Goal: Check status: Check status

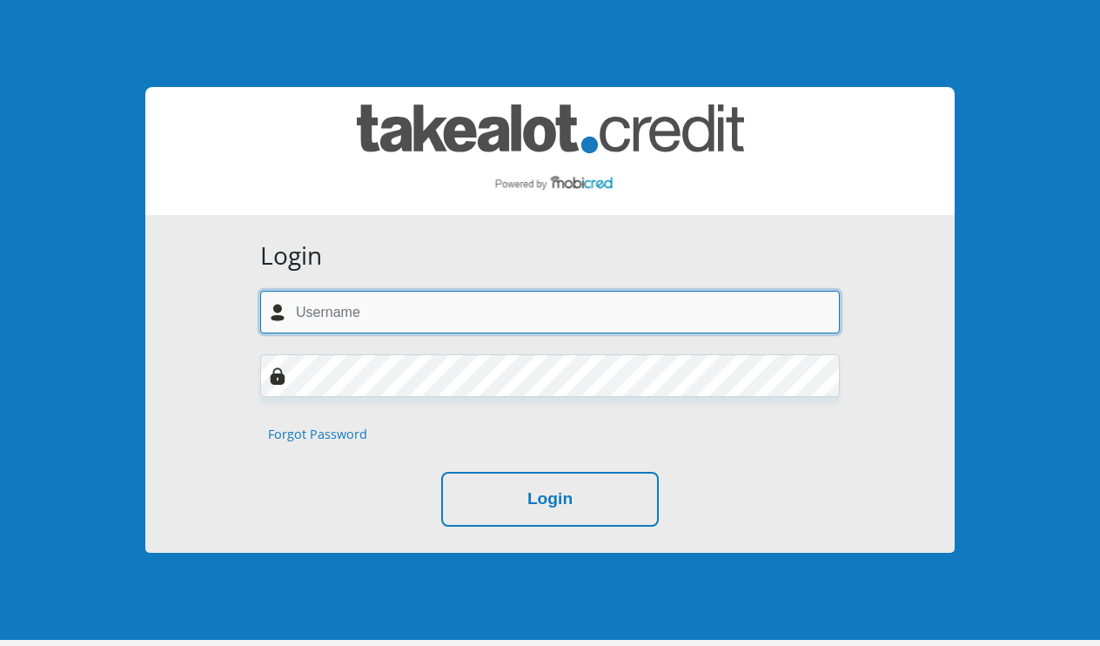
click at [342, 313] on input "text" at bounding box center [550, 312] width 580 height 43
click at [346, 297] on input "text" at bounding box center [550, 312] width 580 height 43
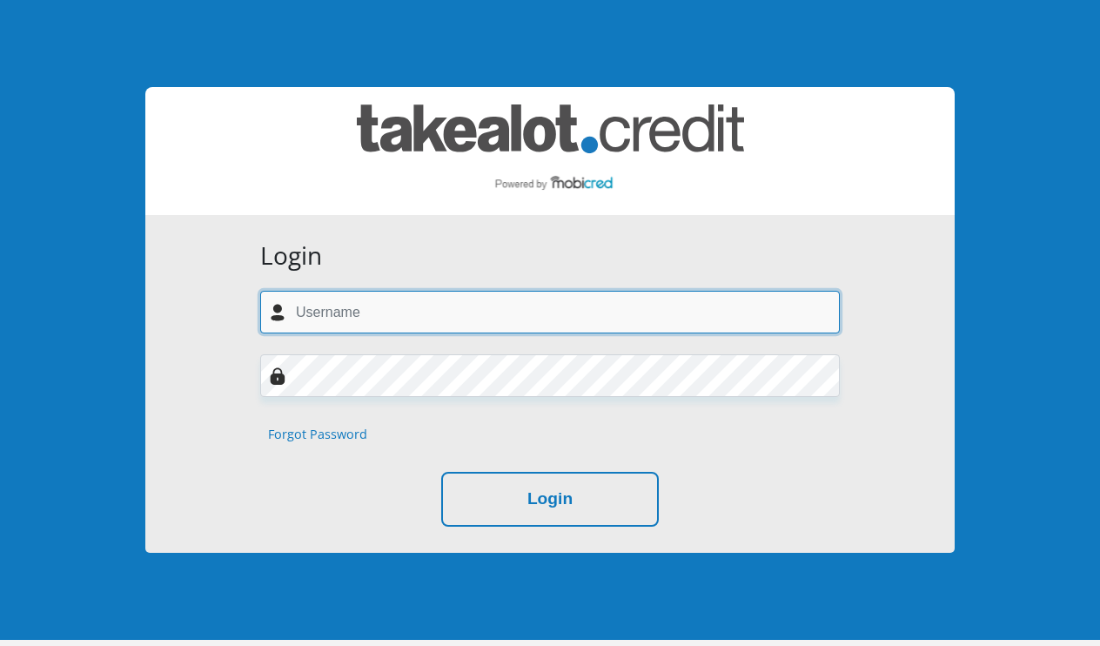
click at [816, 311] on input "text" at bounding box center [550, 312] width 580 height 43
type input "muminahws@gmail.com"
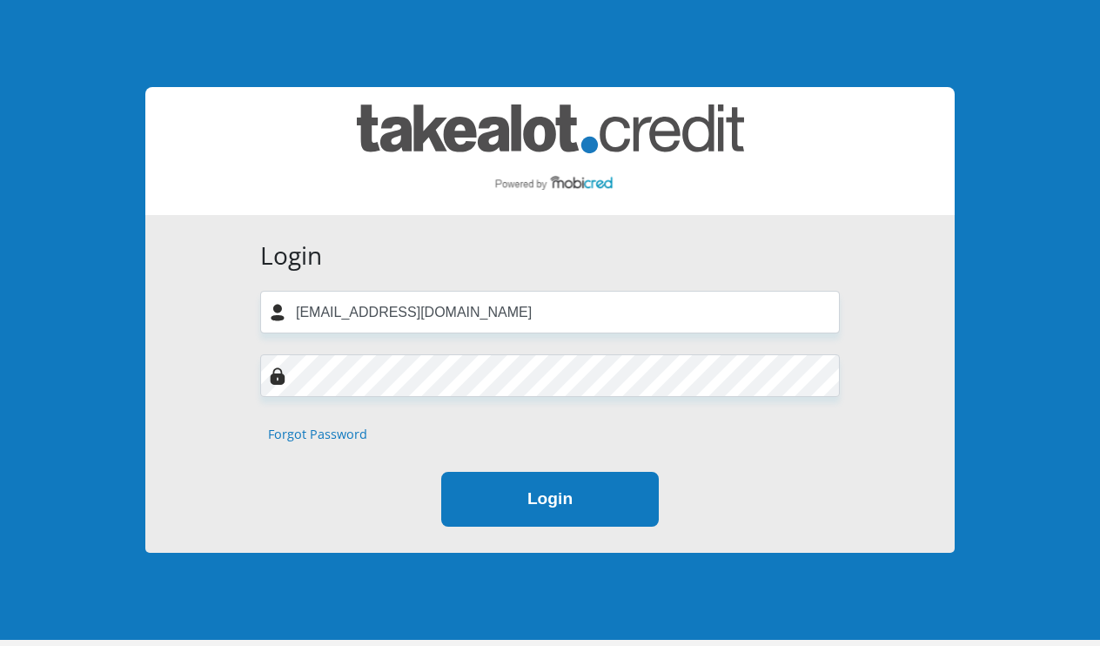
click at [520, 493] on button "Login" at bounding box center [550, 499] width 218 height 55
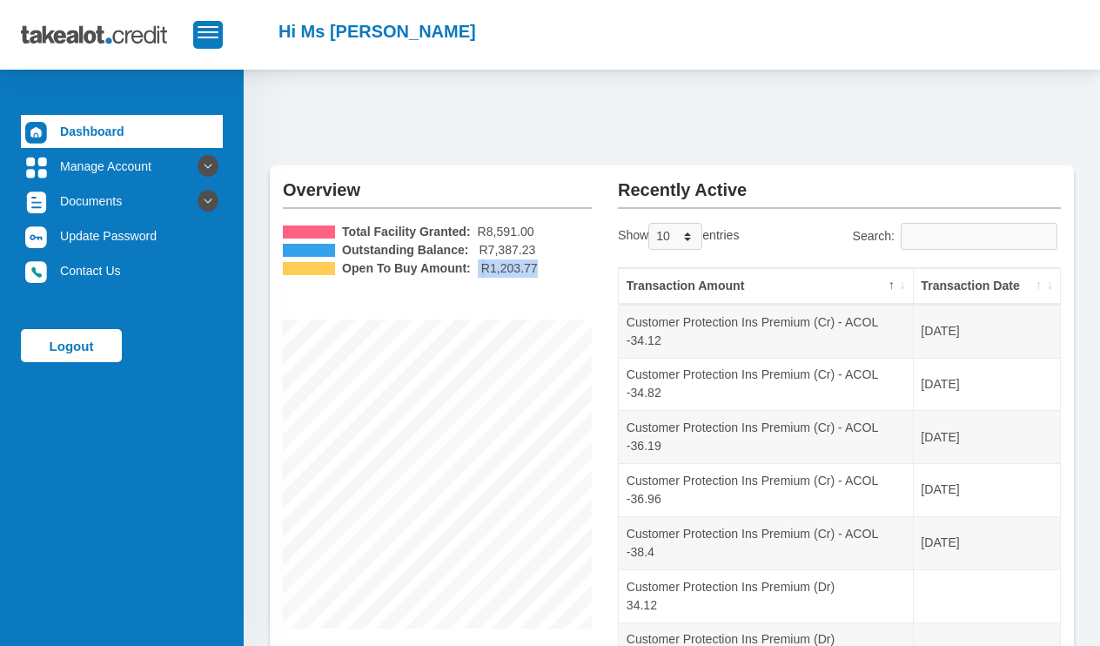
drag, startPoint x: 547, startPoint y: 264, endPoint x: 486, endPoint y: 267, distance: 61.0
click at [481, 267] on li "Open To Buy Amount: R1,203.77" at bounding box center [437, 268] width 309 height 18
click at [519, 284] on div "Total Facility Granted: R8,591.00 Outstanding Balance: R7,387.23 Open To Buy Am…" at bounding box center [437, 425] width 309 height 405
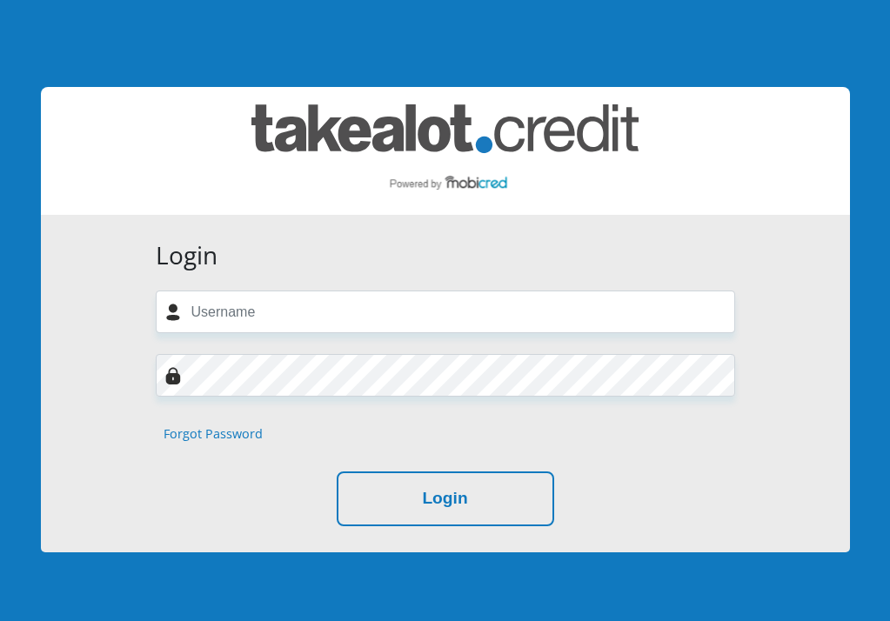
click at [452, 48] on div "Login Forgot Password Login" at bounding box center [445, 320] width 835 height 640
